Goal: Information Seeking & Learning: Check status

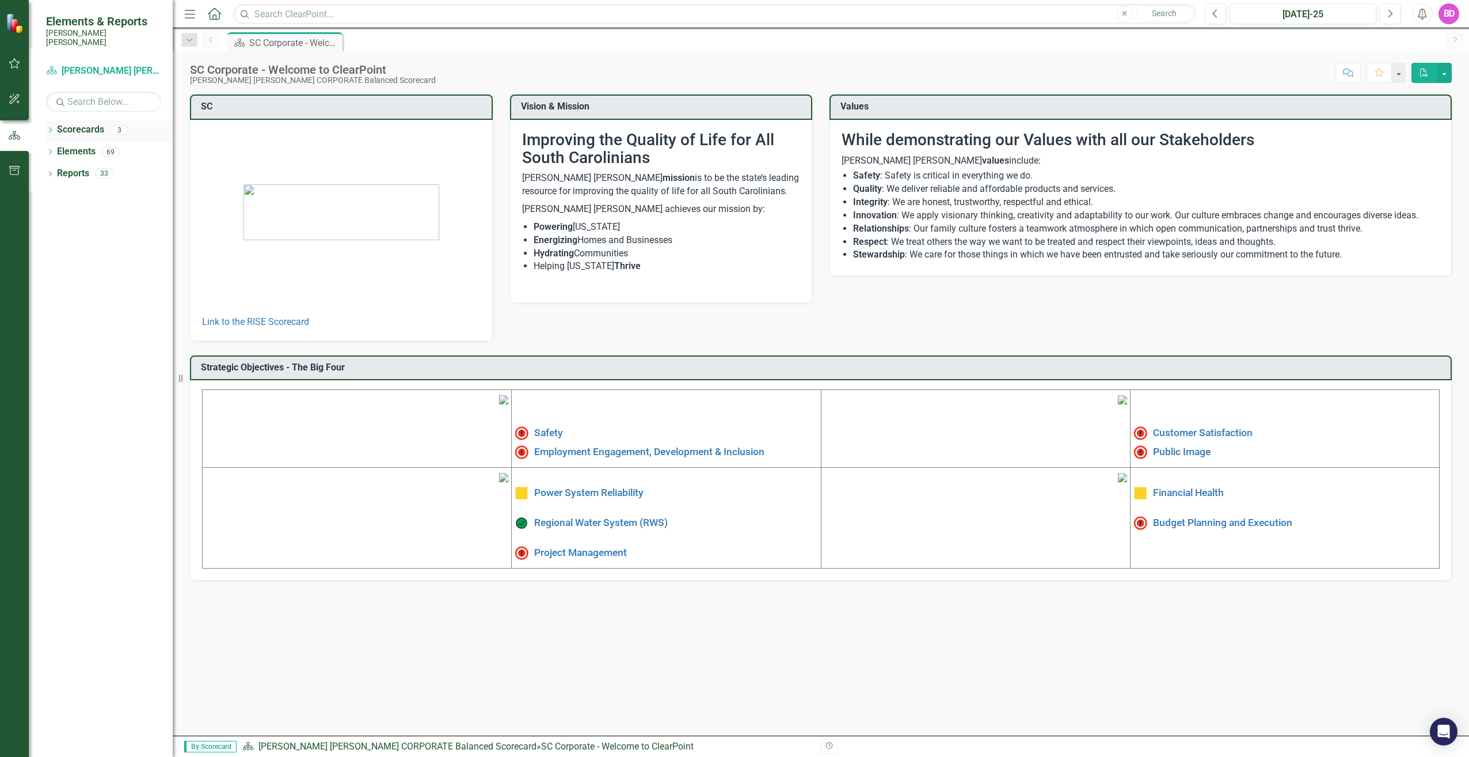
click at [64, 123] on link "Scorecards" at bounding box center [80, 129] width 47 height 13
click at [142, 64] on link "Scorecard Santee [PERSON_NAME] CORPORATE Balanced Scorecard" at bounding box center [103, 70] width 115 height 13
click at [1450, 13] on div "BD" at bounding box center [1449, 13] width 21 height 21
click at [248, 319] on link "Link to the RISE Scorecard" at bounding box center [255, 321] width 107 height 11
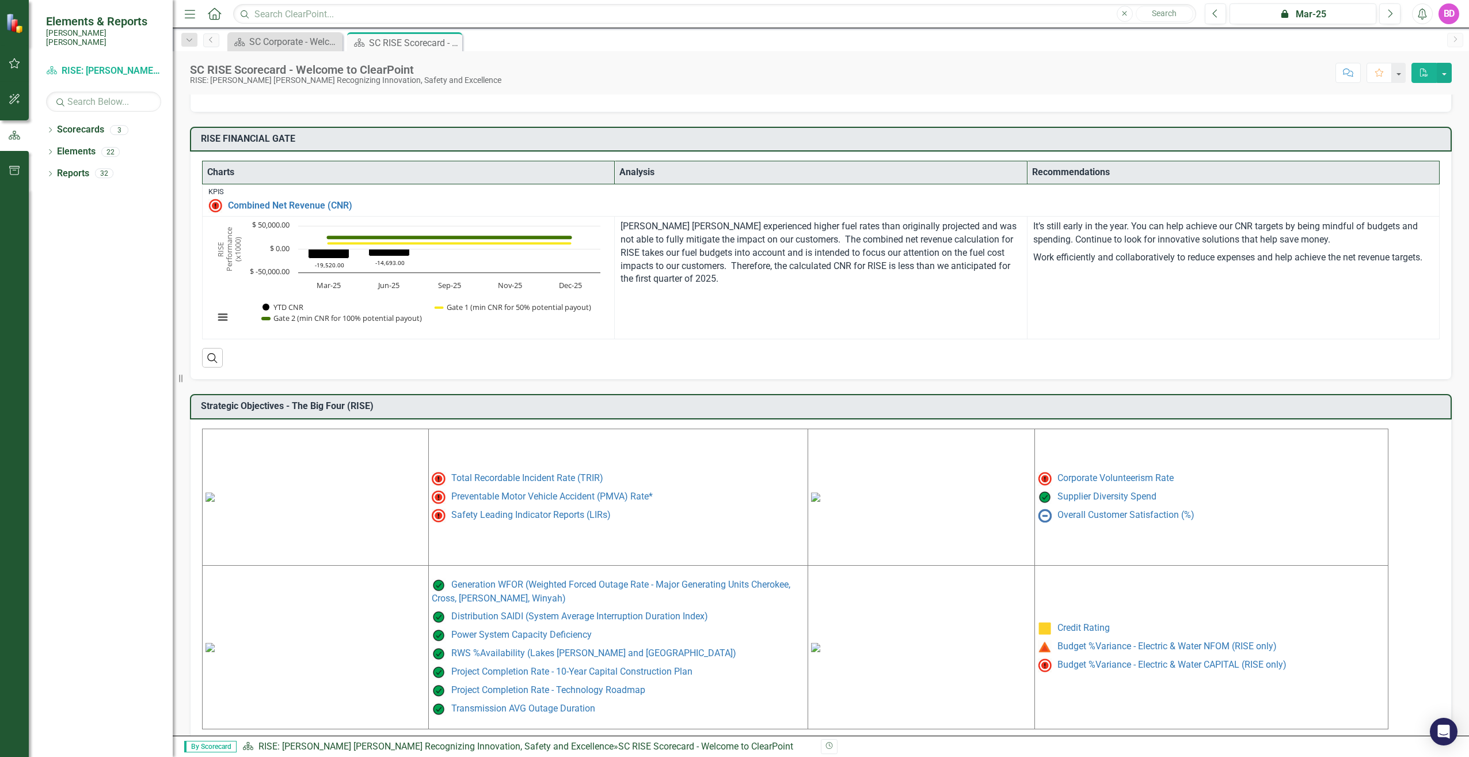
scroll to position [227, 0]
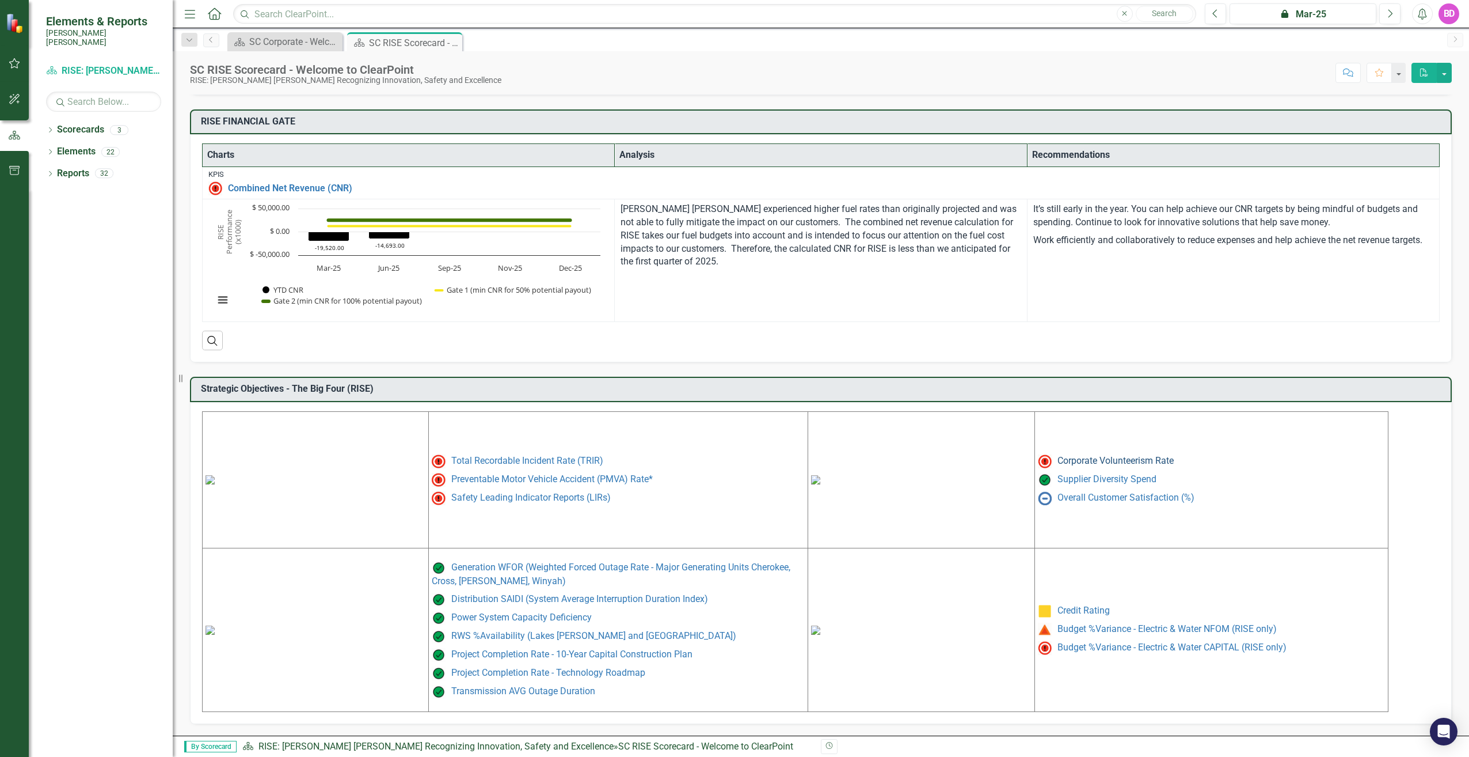
click at [1068, 459] on link "Corporate Volunteerism Rate" at bounding box center [1116, 460] width 116 height 11
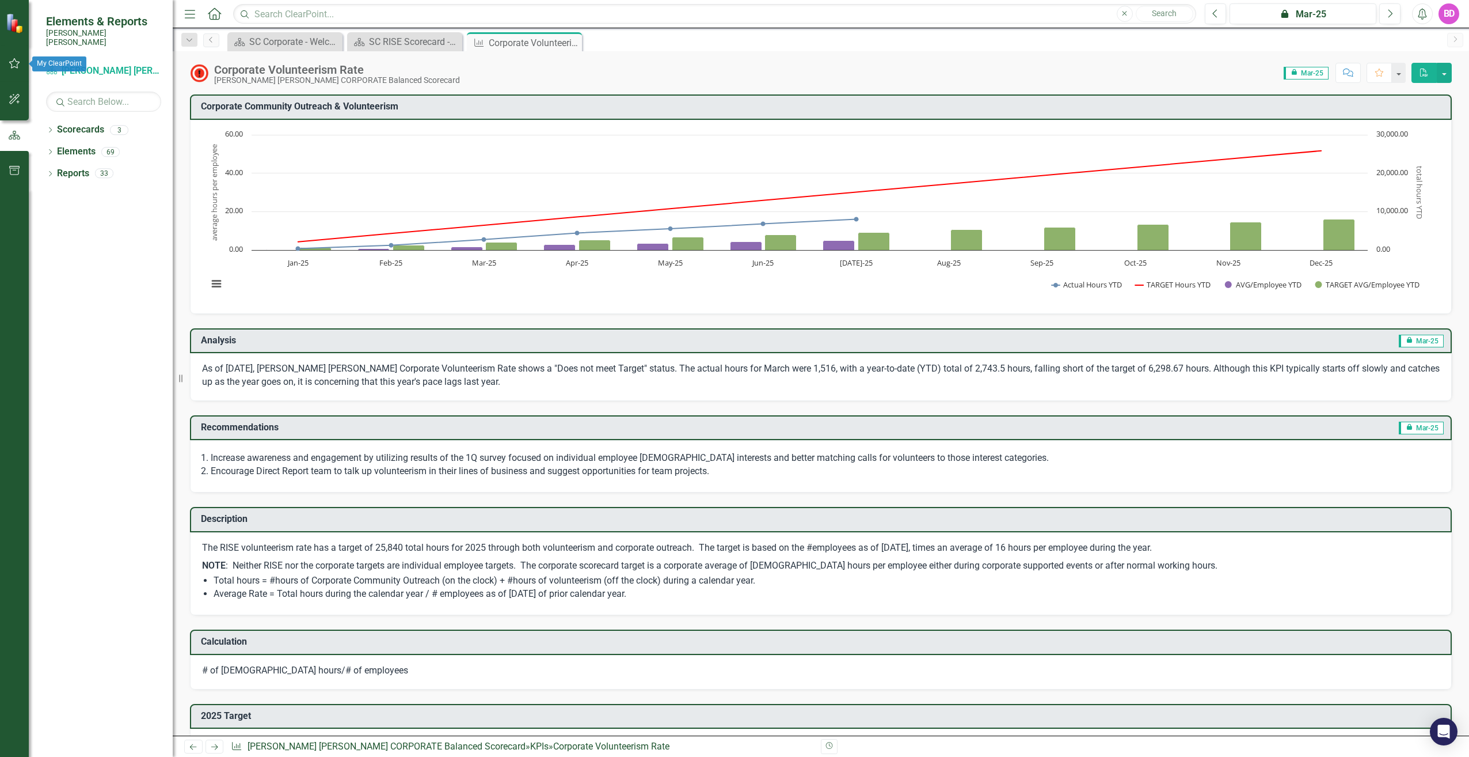
click at [20, 66] on icon "button" at bounding box center [15, 63] width 12 height 9
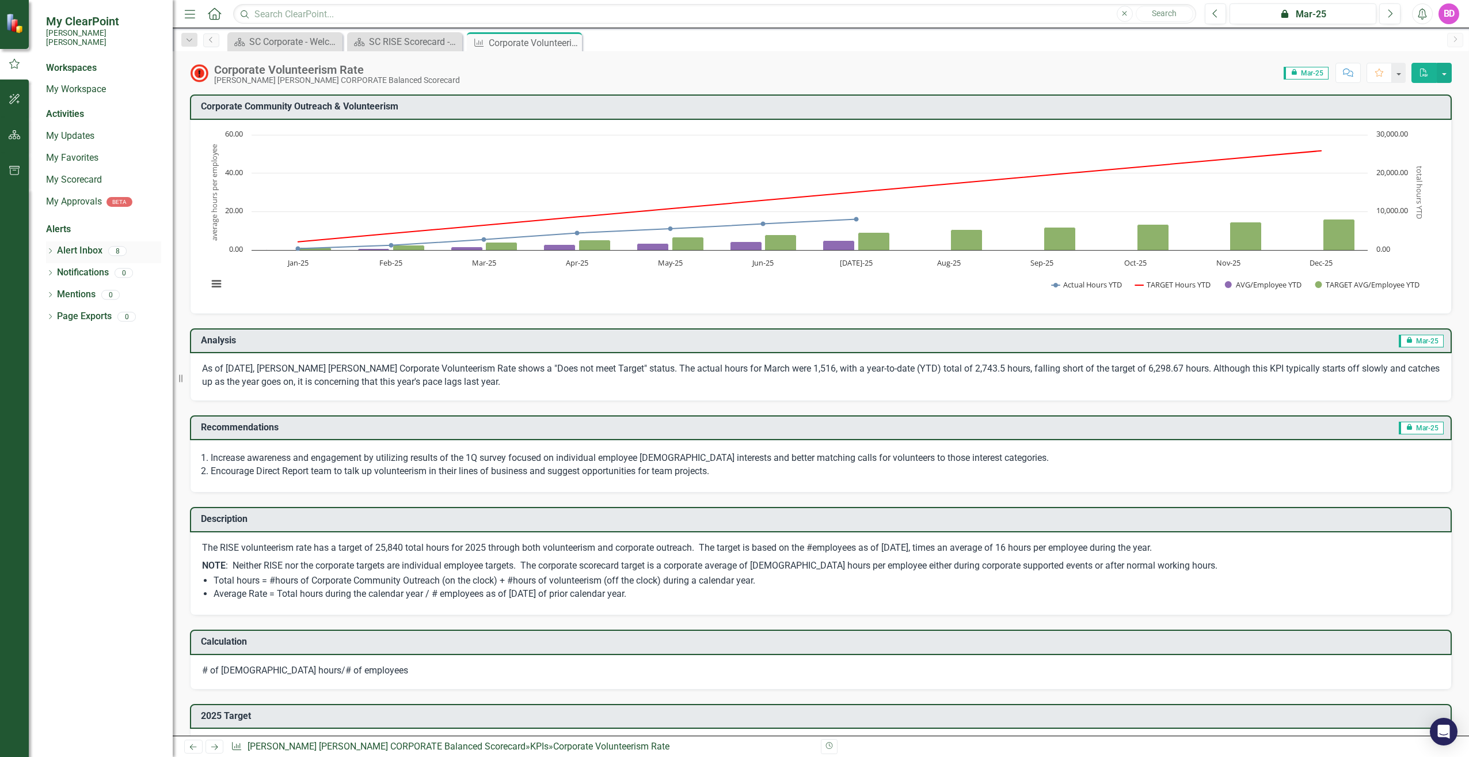
click at [79, 244] on link "Alert Inbox" at bounding box center [79, 250] width 45 height 13
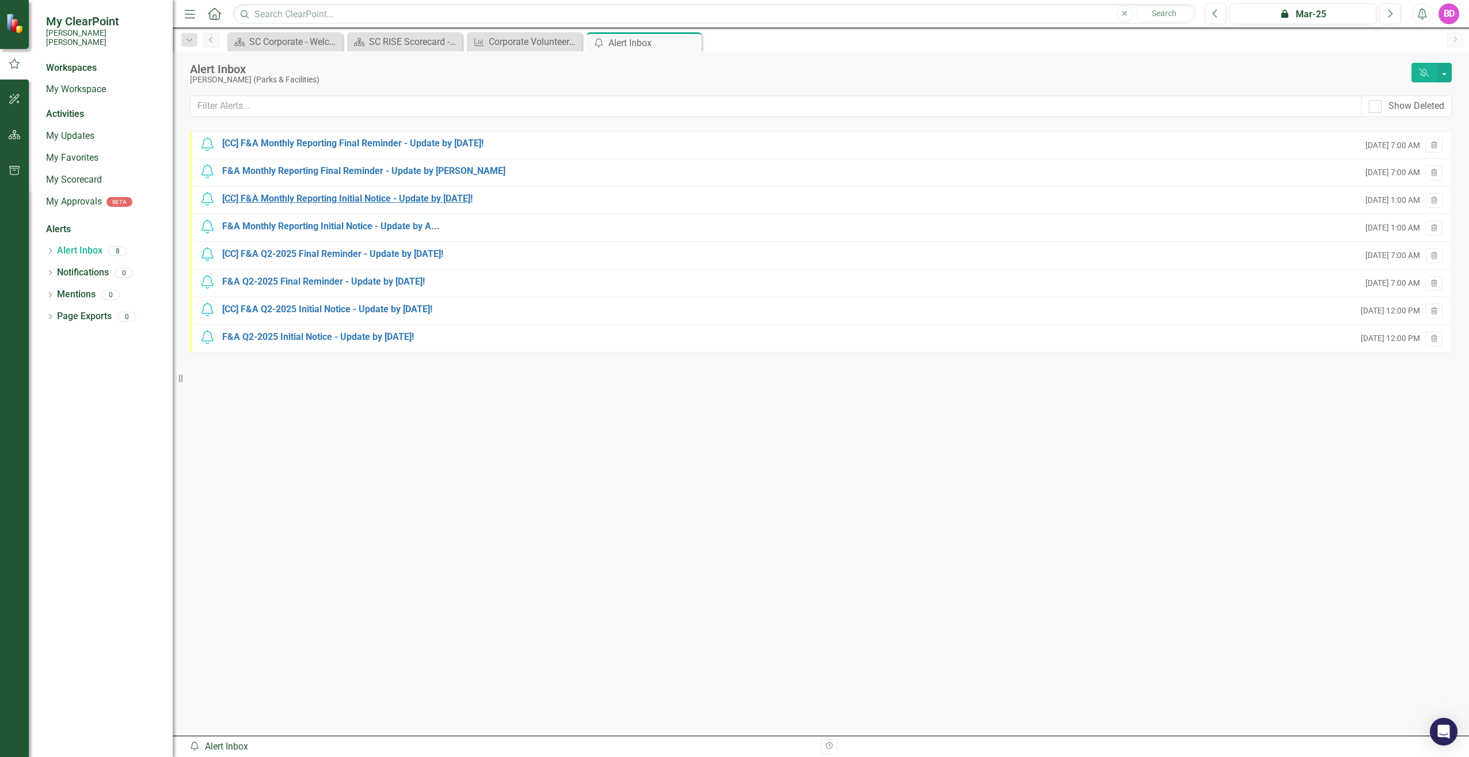
click at [298, 197] on div "[CC] F&A Monthly Reporting Initial Notice - Update by [DATE]!" at bounding box center [347, 198] width 250 height 13
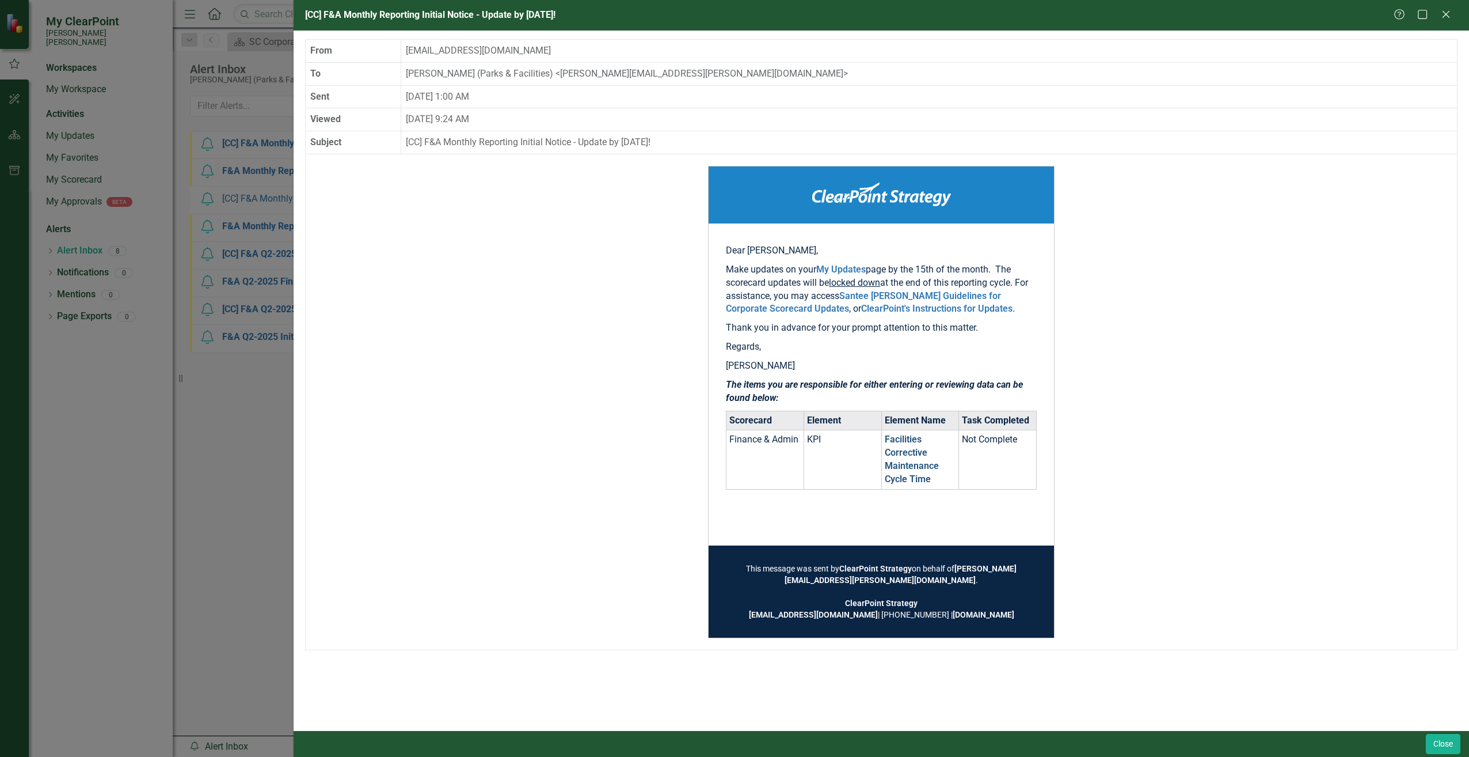
click at [905, 450] on link "Facilities Corrective Maintenance Cycle Time" at bounding box center [912, 459] width 54 height 51
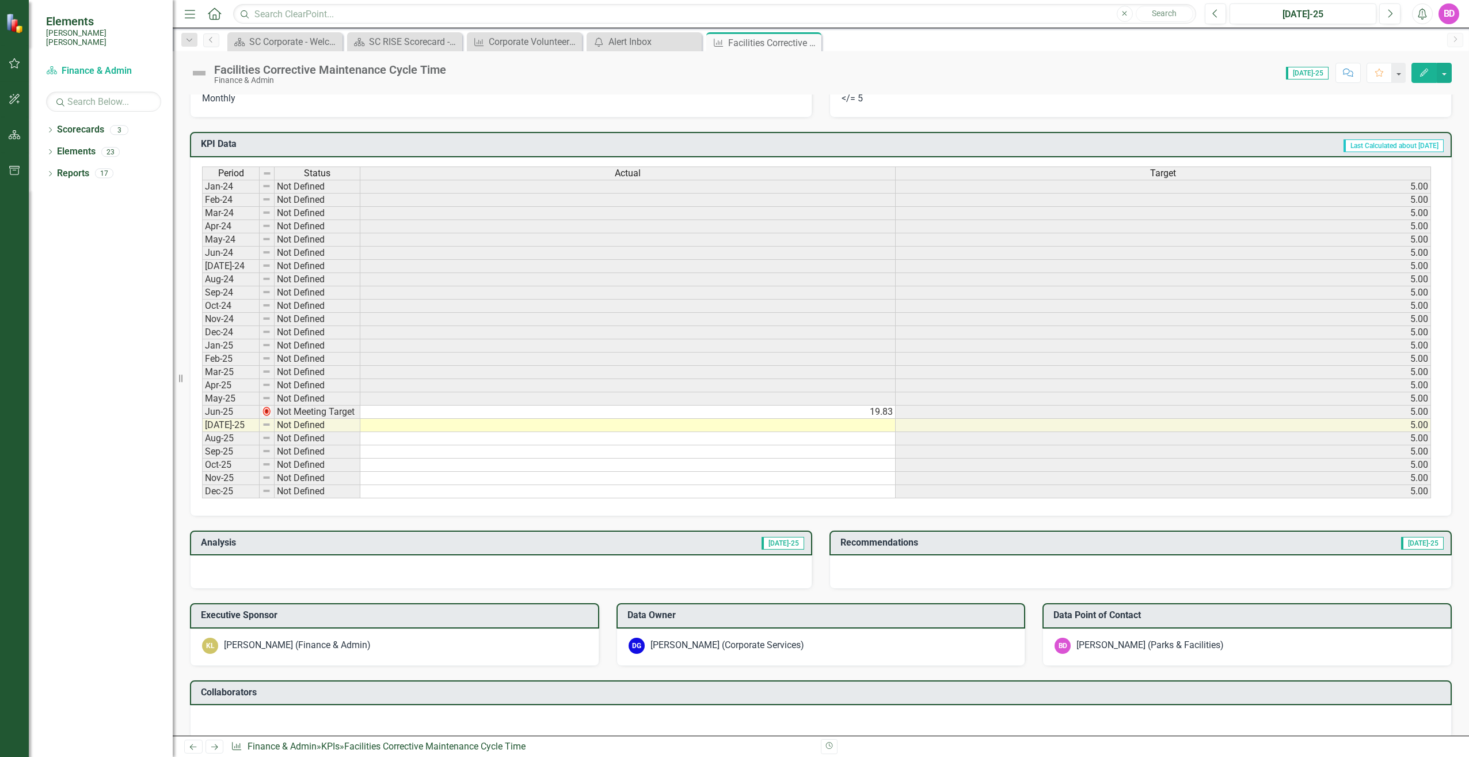
scroll to position [360, 0]
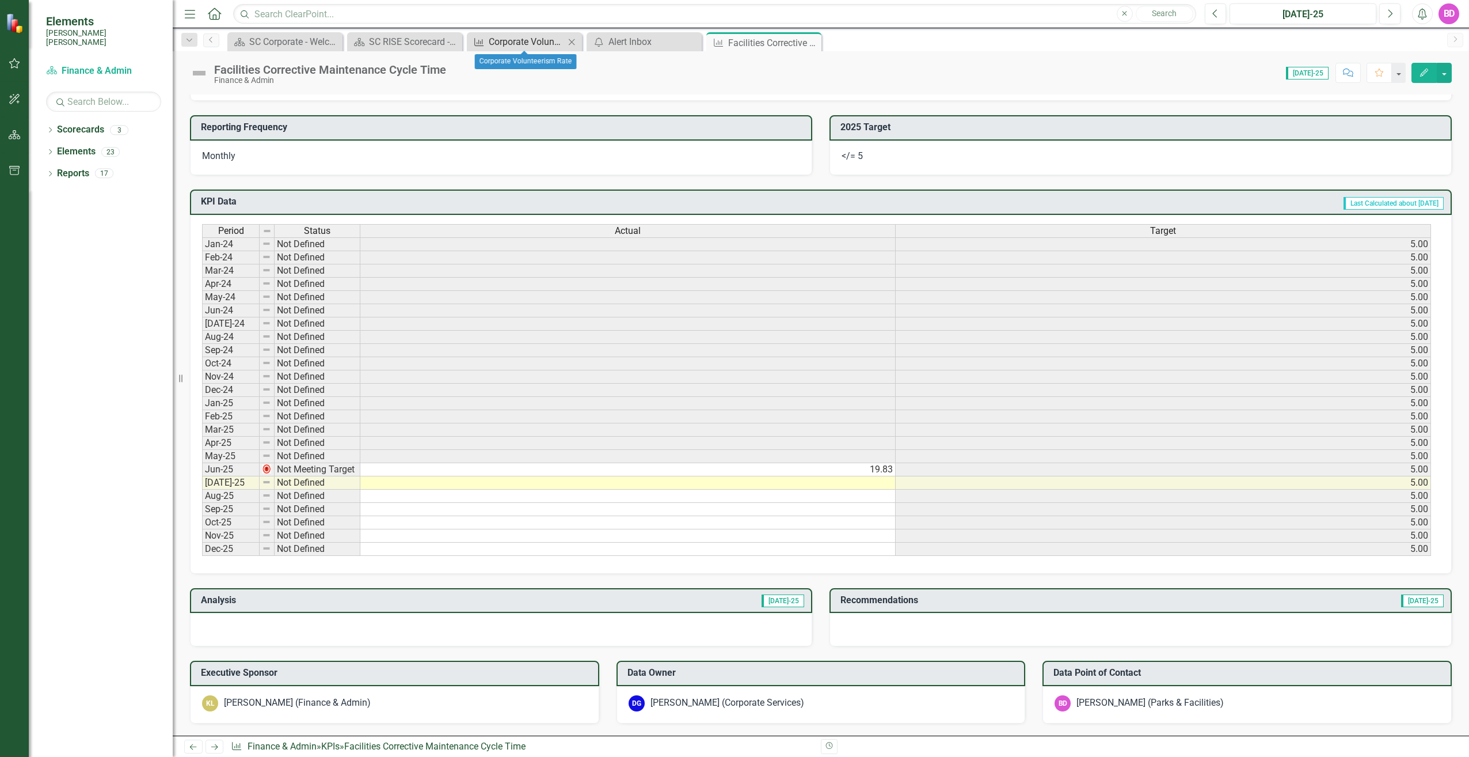
click at [504, 41] on div "Corporate Volunteerism Rate" at bounding box center [527, 42] width 76 height 14
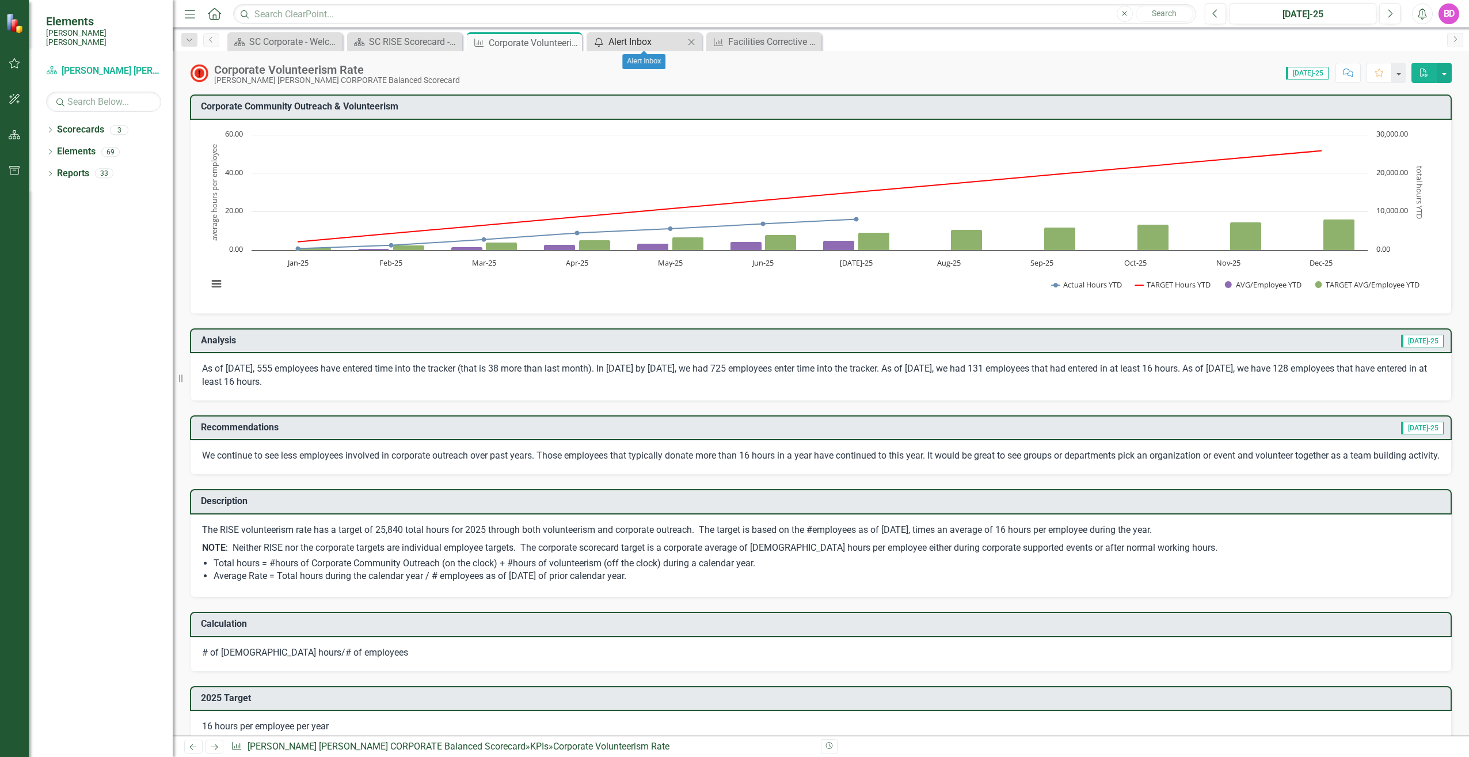
click at [617, 35] on div "Alert Inbox" at bounding box center [647, 42] width 76 height 14
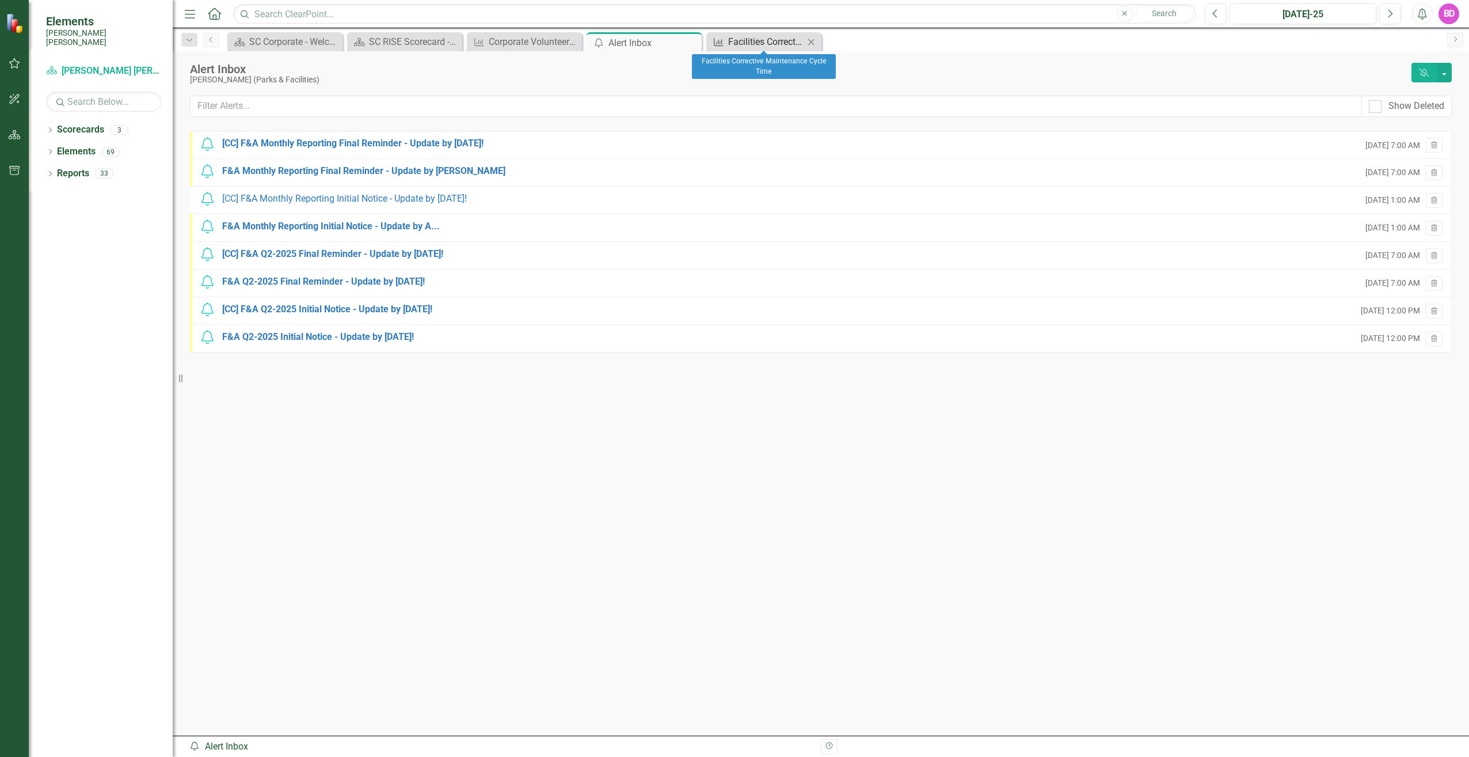
click at [746, 39] on div "Facilities Corrective Maintenance Cycle Time" at bounding box center [766, 42] width 76 height 14
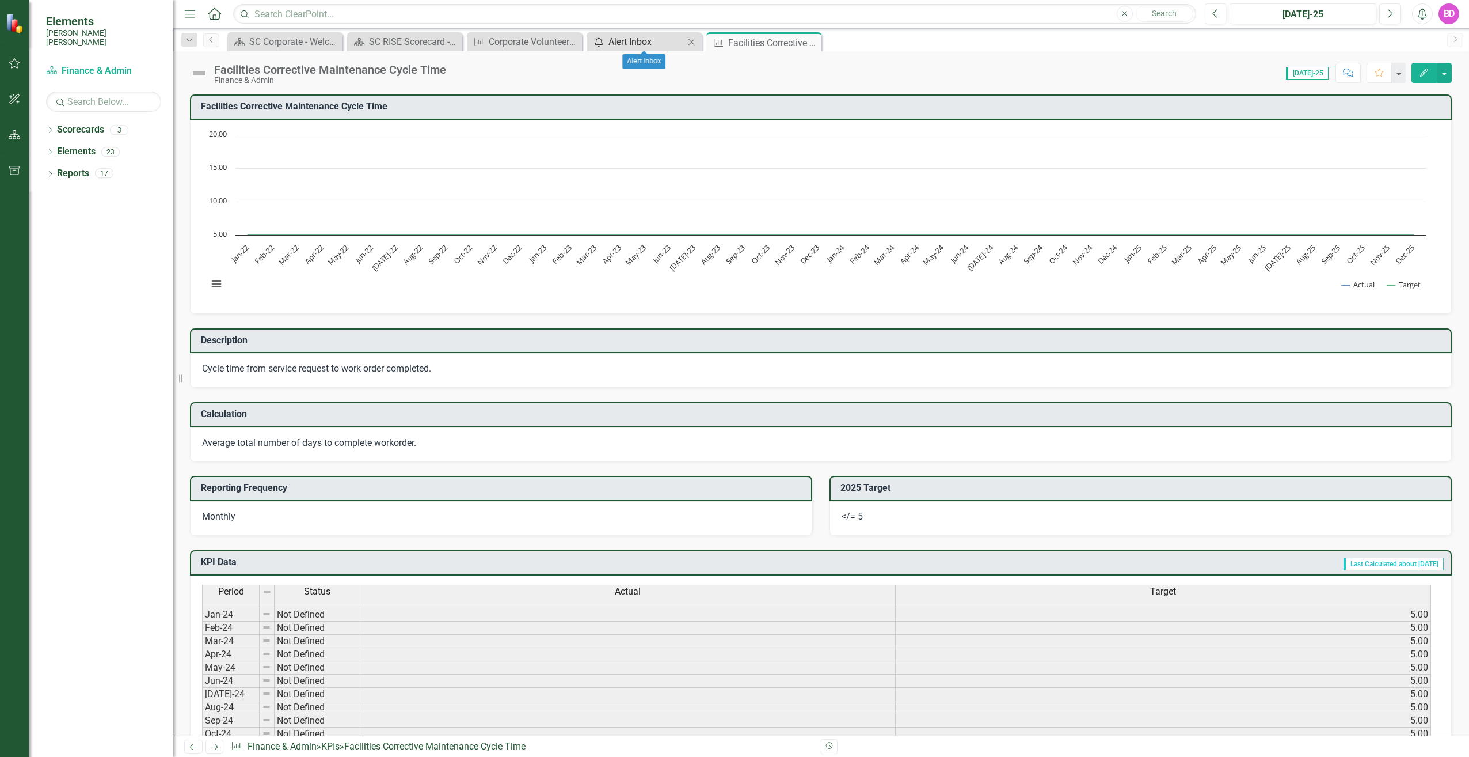
click at [674, 37] on div "Alert Inbox" at bounding box center [647, 42] width 76 height 14
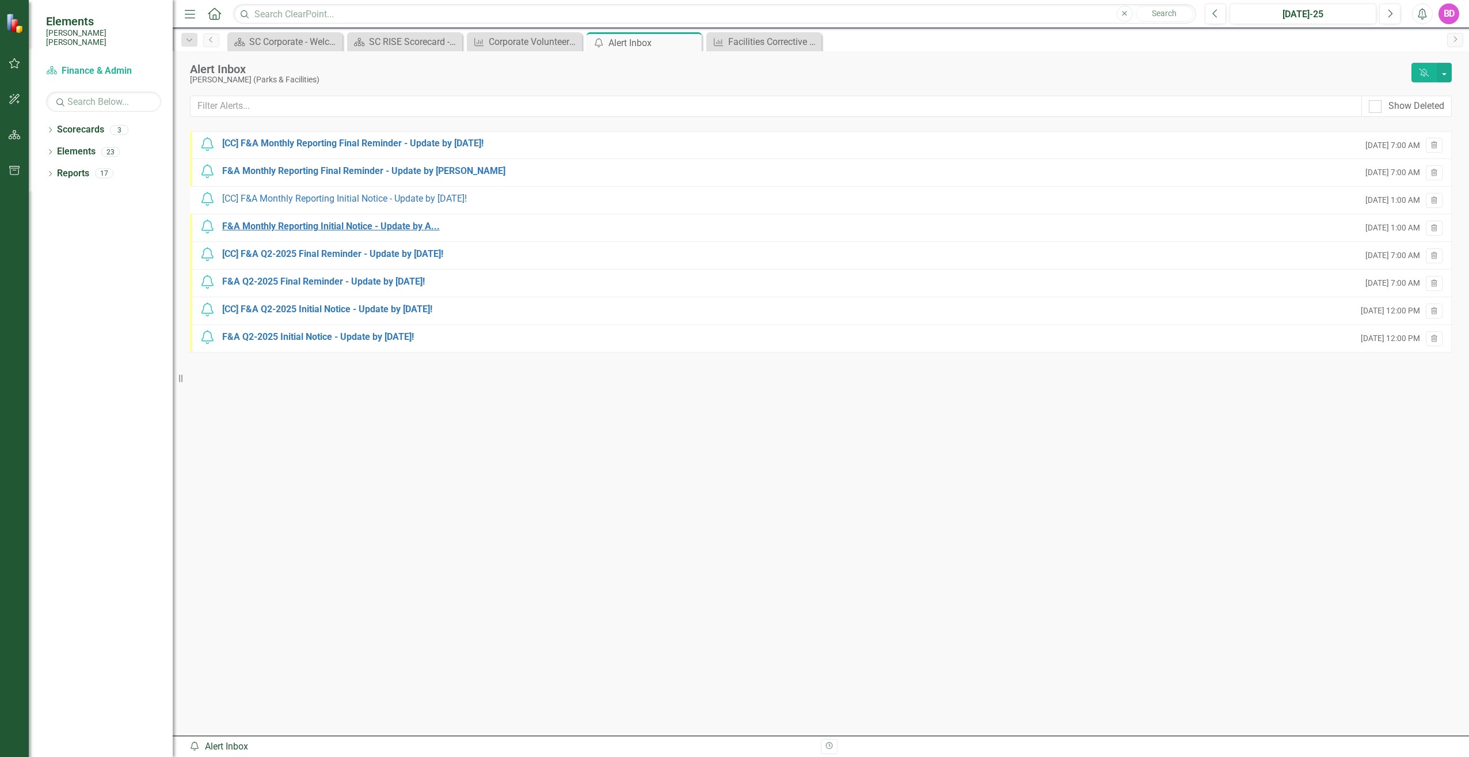
click at [382, 227] on div "F&A Monthly Reporting Initial Notice - Update by A..." at bounding box center [331, 226] width 218 height 13
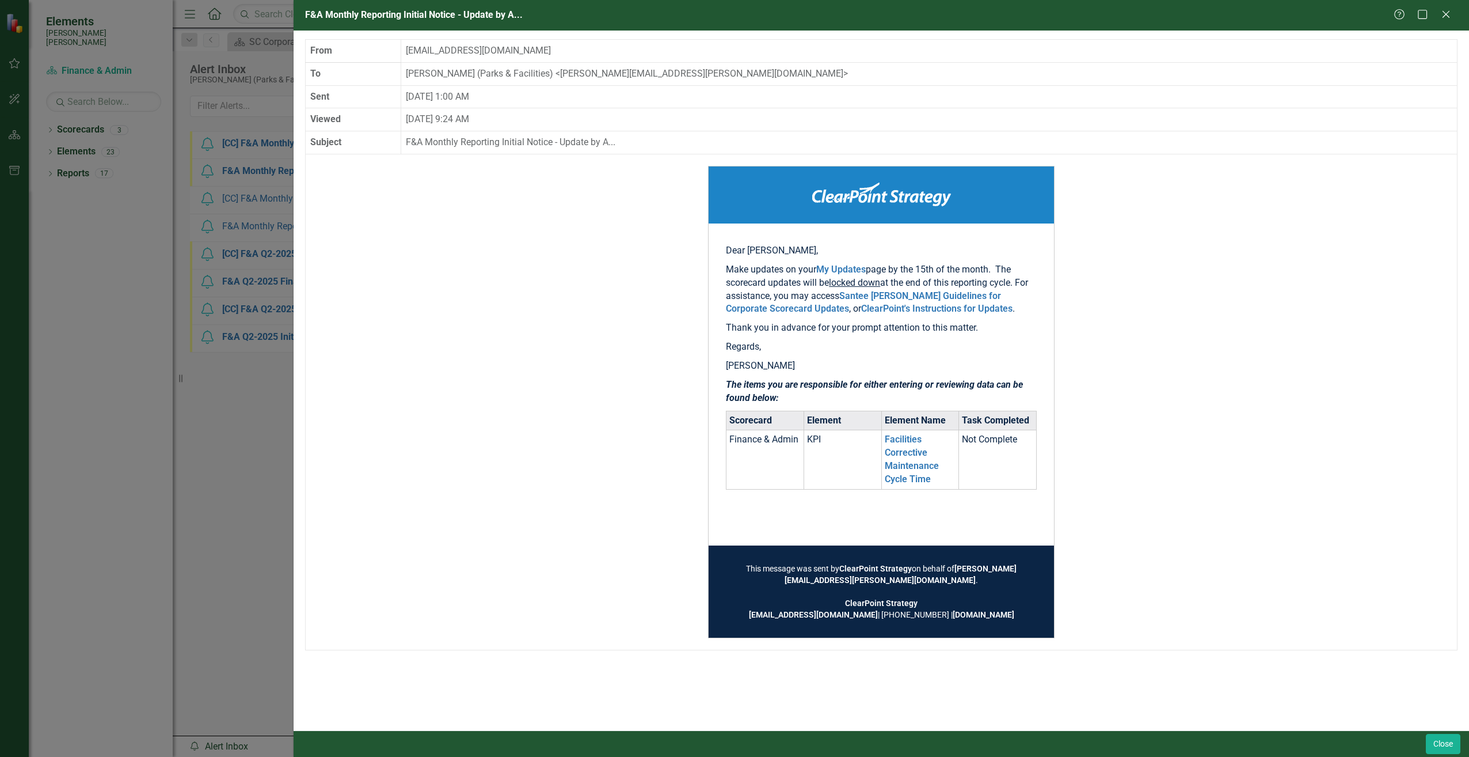
click at [109, 306] on div "F&A Monthly Reporting Initial Notice - Update by A... Help Maximize Close From …" at bounding box center [734, 378] width 1469 height 757
click at [1443, 17] on icon "Close" at bounding box center [1446, 14] width 14 height 11
